Goal: Transaction & Acquisition: Purchase product/service

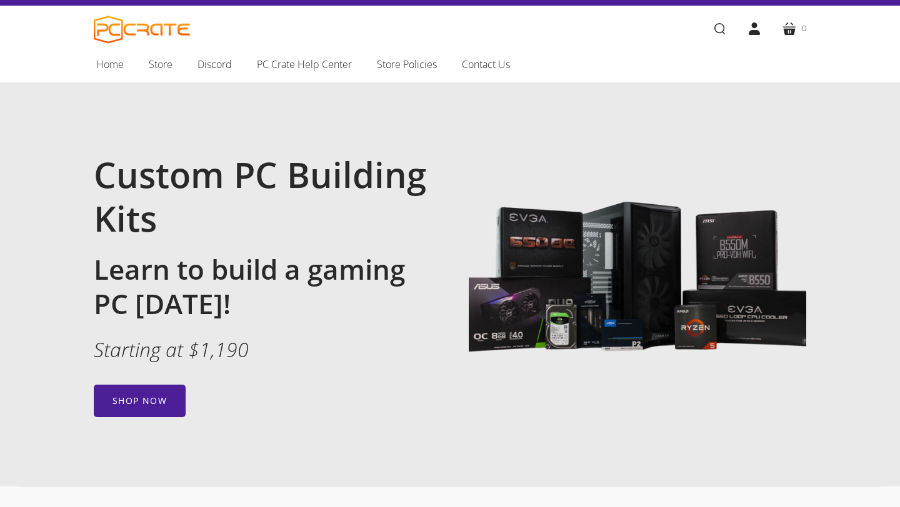
scroll to position [36, 0]
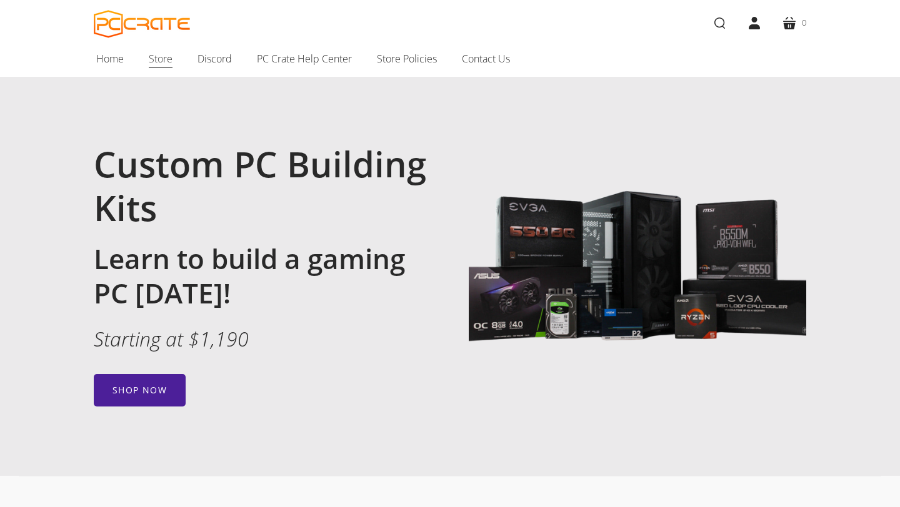
click at [162, 61] on span "Store" at bounding box center [161, 59] width 24 height 16
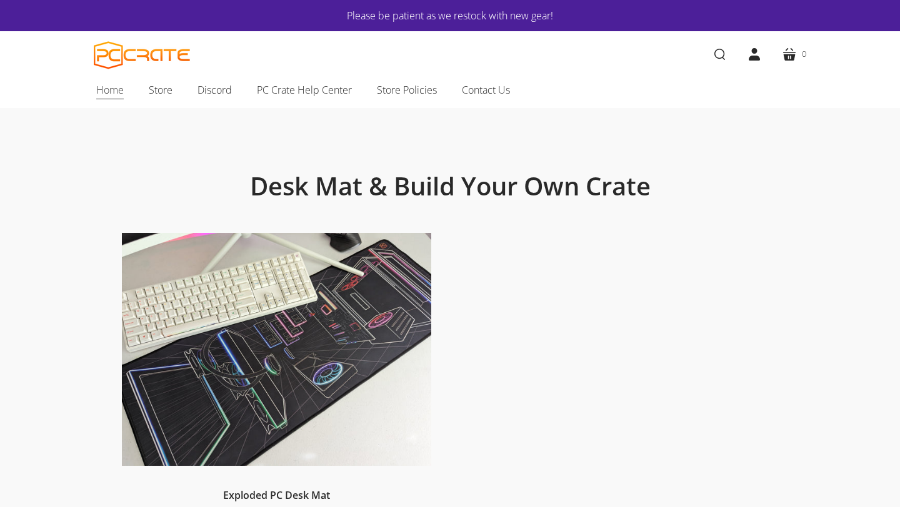
click at [114, 85] on span "Home" at bounding box center [109, 90] width 27 height 16
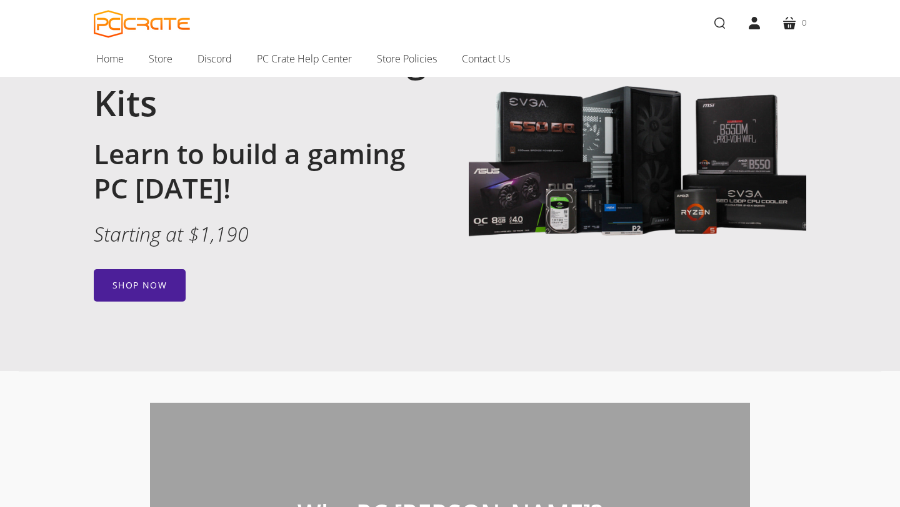
scroll to position [168, 0]
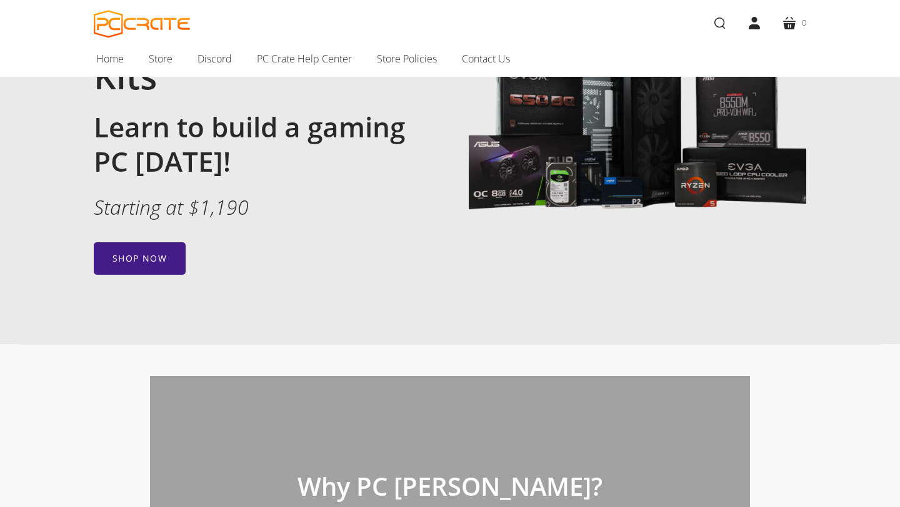
click at [159, 263] on link "Shop now" at bounding box center [140, 258] width 92 height 32
